Goal: Task Accomplishment & Management: Manage account settings

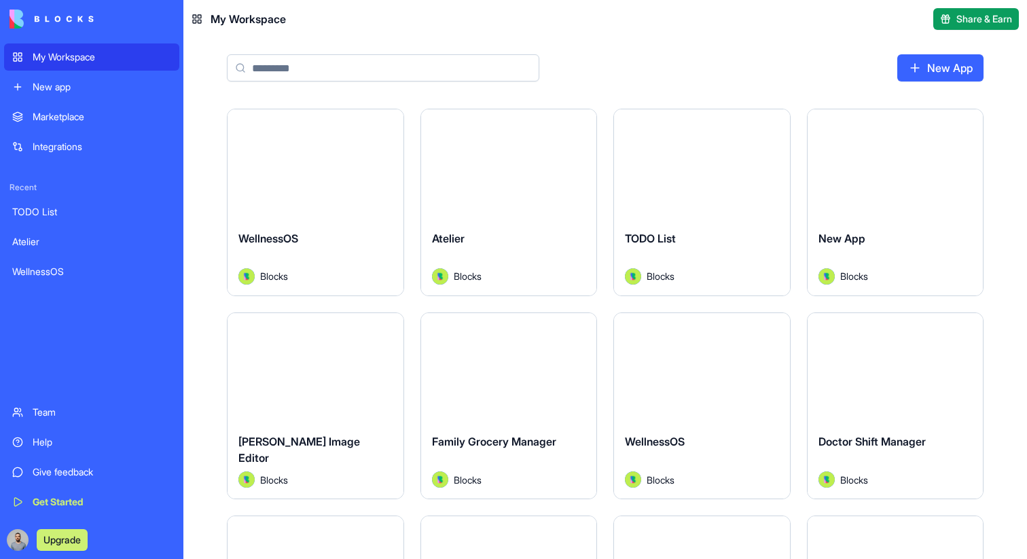
click at [363, 186] on div "Launch" at bounding box center [316, 164] width 176 height 110
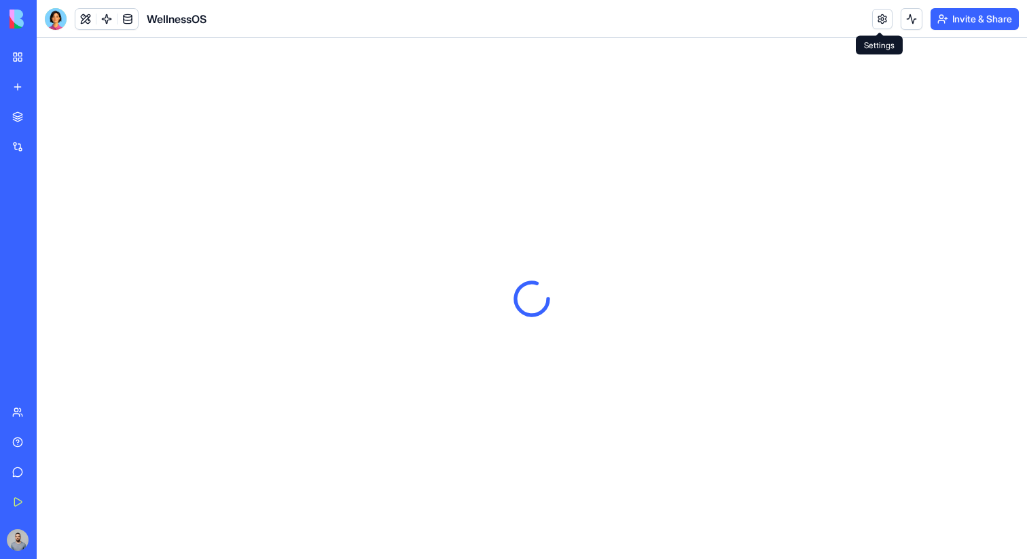
click at [886, 26] on link at bounding box center [882, 19] width 20 height 20
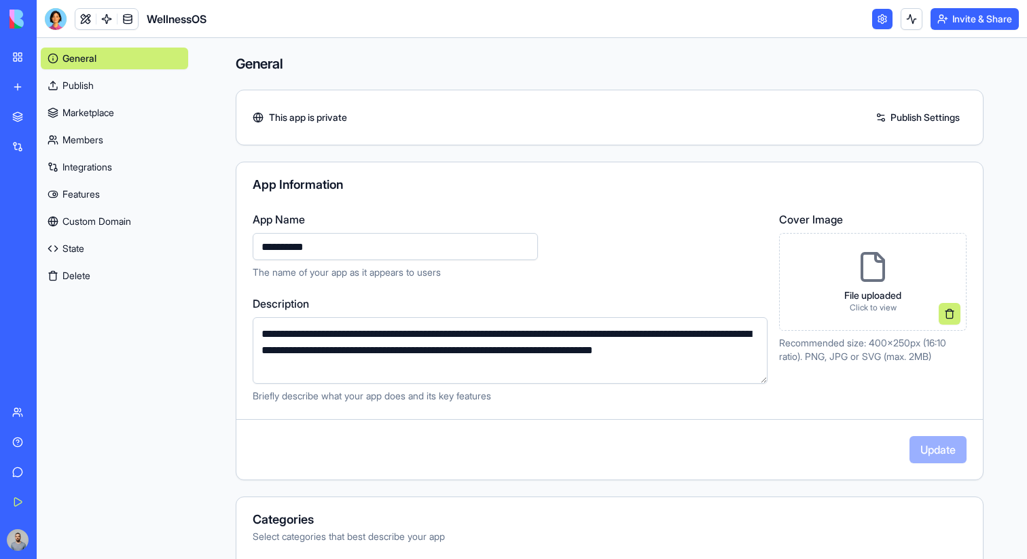
click at [128, 192] on link "Features" at bounding box center [114, 194] width 147 height 22
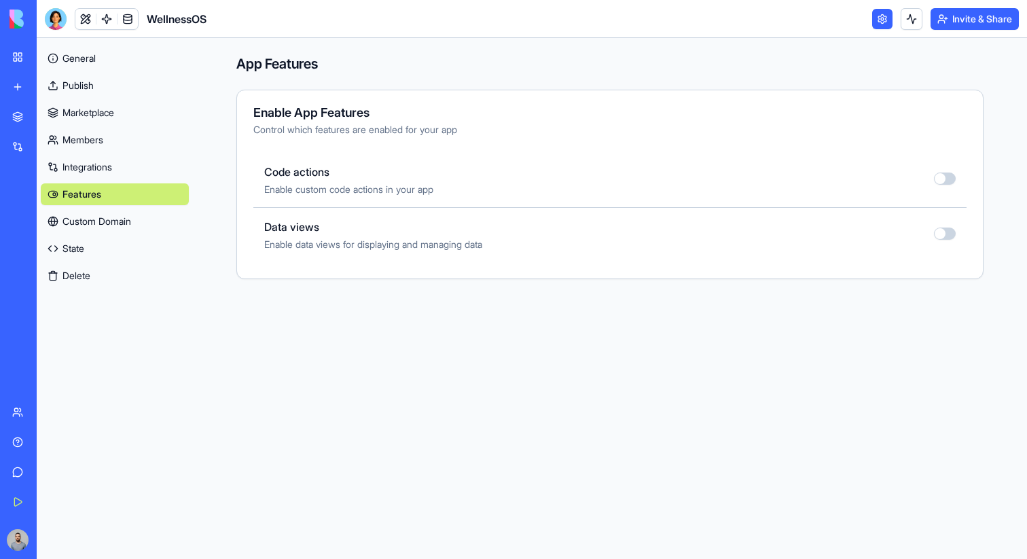
click at [954, 185] on div at bounding box center [945, 180] width 22 height 16
click at [952, 181] on button "button" at bounding box center [945, 179] width 22 height 12
type button "on"
click at [108, 59] on link "General" at bounding box center [115, 59] width 148 height 22
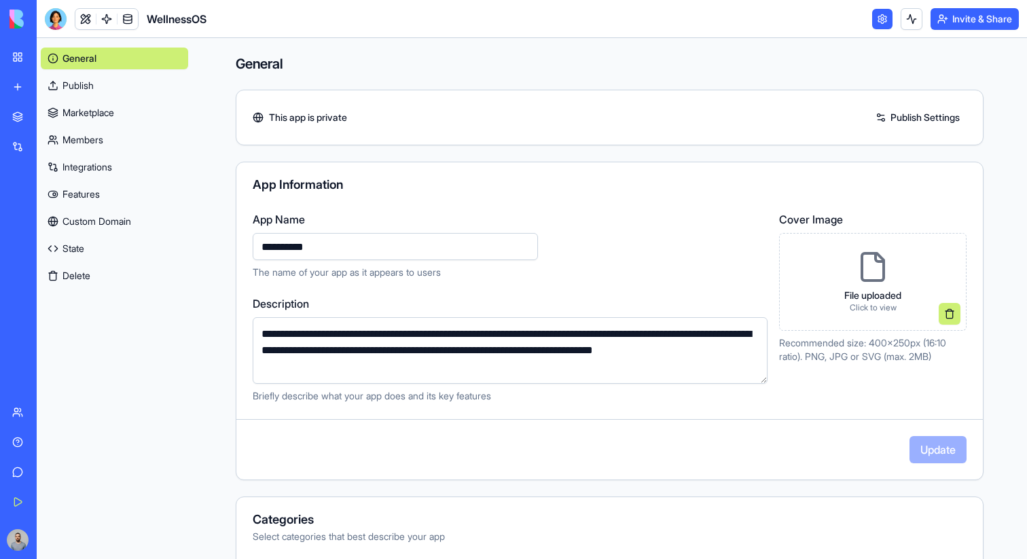
click at [124, 86] on link "Publish" at bounding box center [114, 86] width 147 height 22
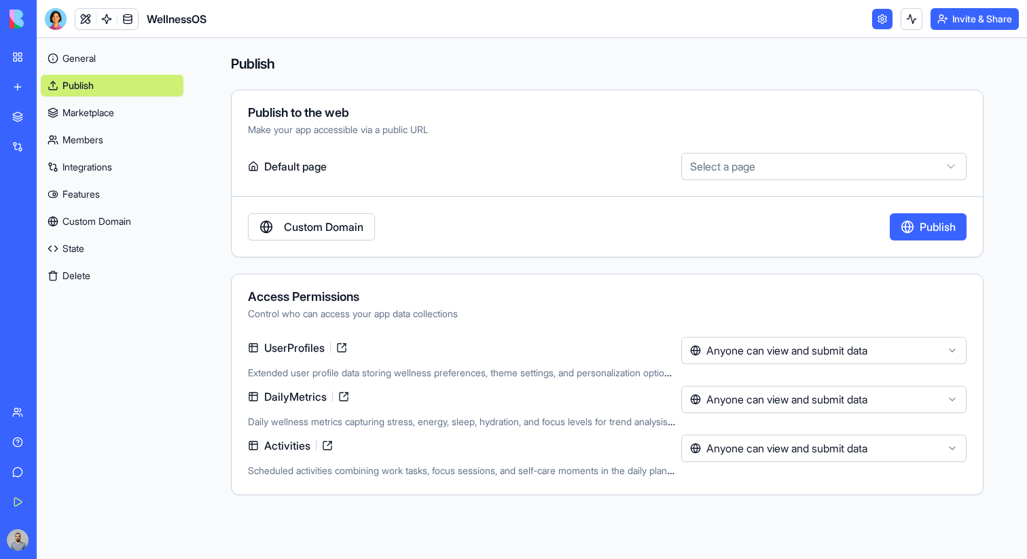
click at [132, 60] on link "General" at bounding box center [112, 59] width 143 height 22
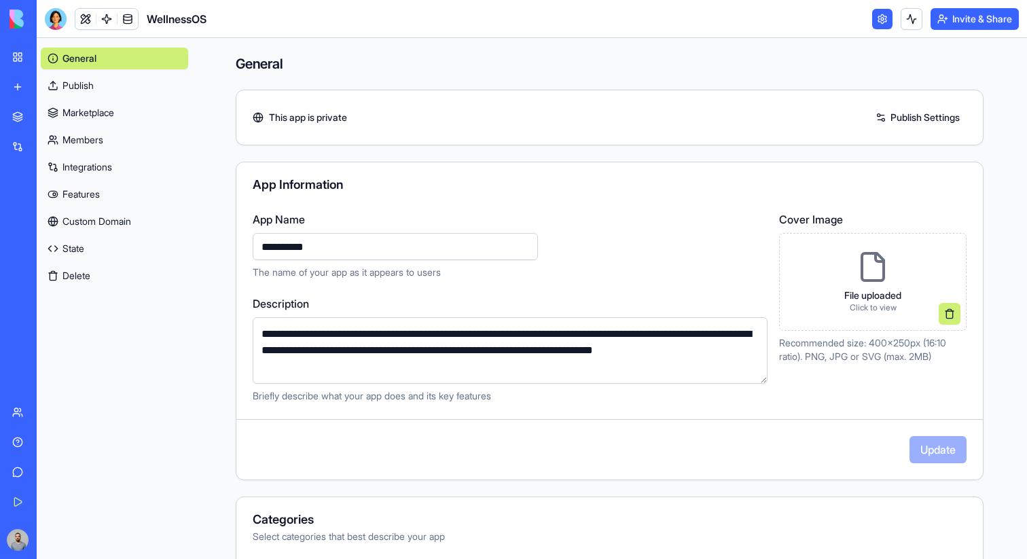
click at [161, 162] on link "Integrations" at bounding box center [114, 167] width 147 height 22
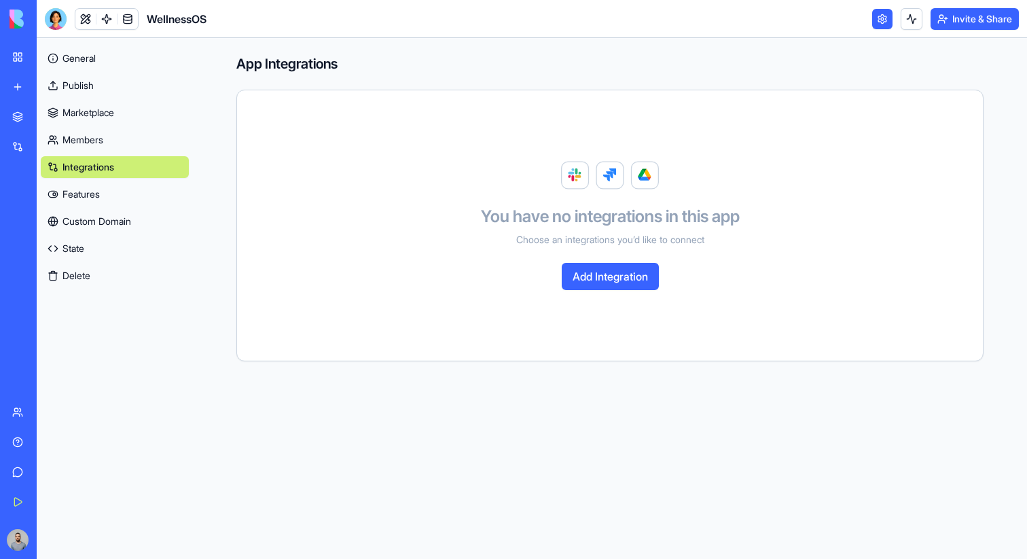
click at [117, 65] on link "General" at bounding box center [115, 59] width 148 height 22
